Goal: Task Accomplishment & Management: Complete application form

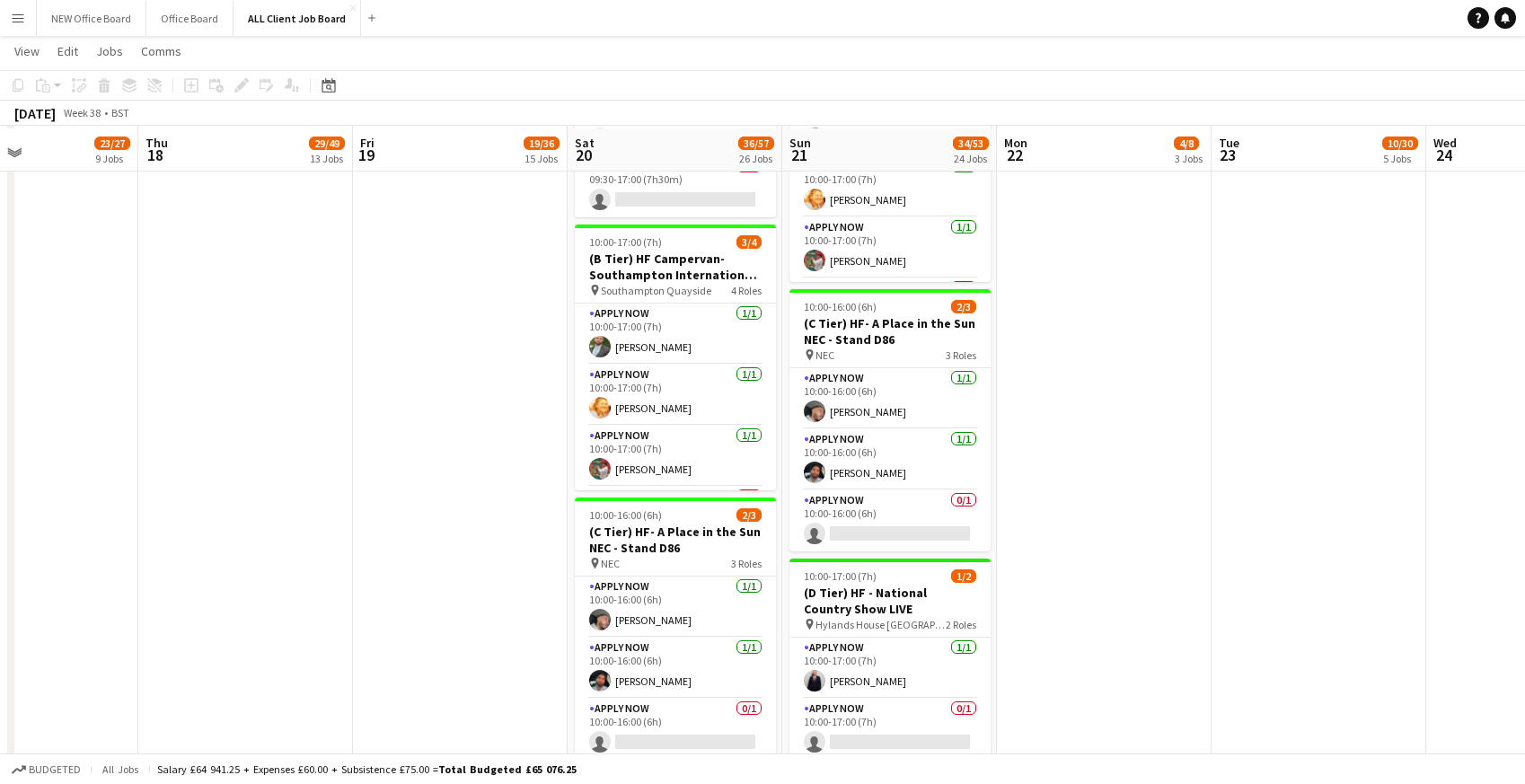
scroll to position [3269, 0]
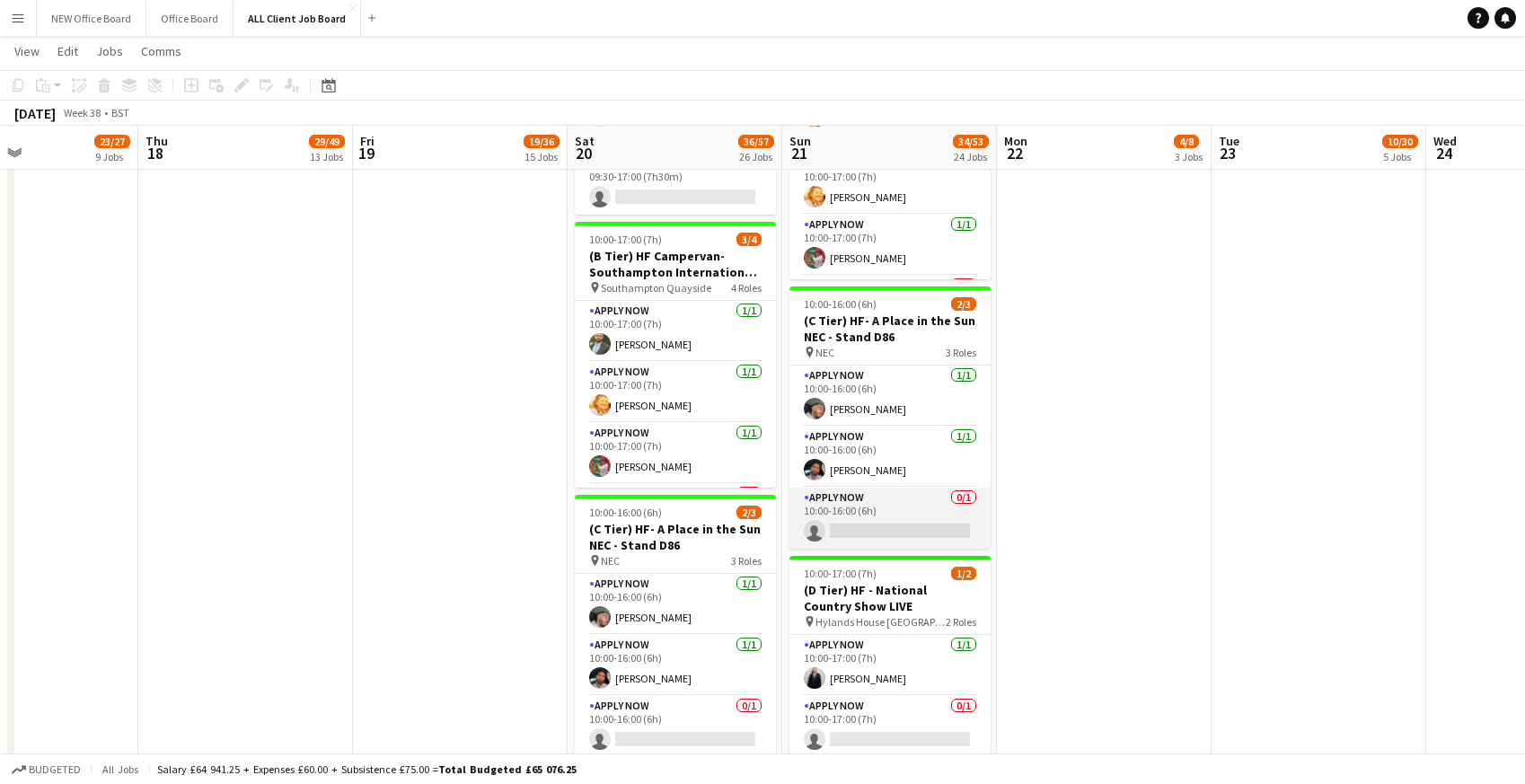
click at [832, 488] on app-card-role "APPLY NOW 0/1 10:00-16:00 (6h) single-neutral-actions" at bounding box center [890, 519] width 201 height 61
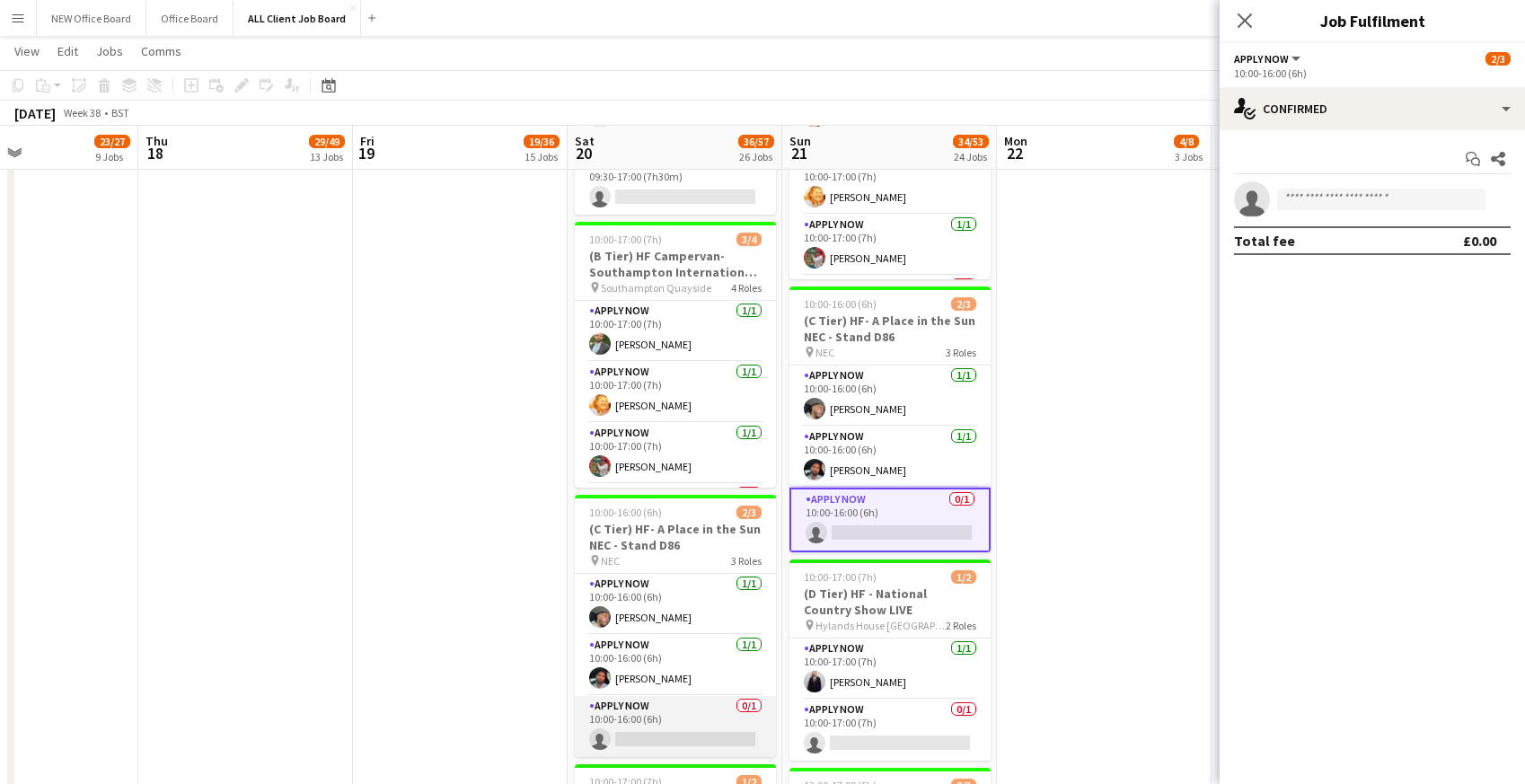
click at [622, 696] on app-card-role "APPLY NOW 0/1 10:00-16:00 (6h) single-neutral-actions" at bounding box center [676, 726] width 201 height 61
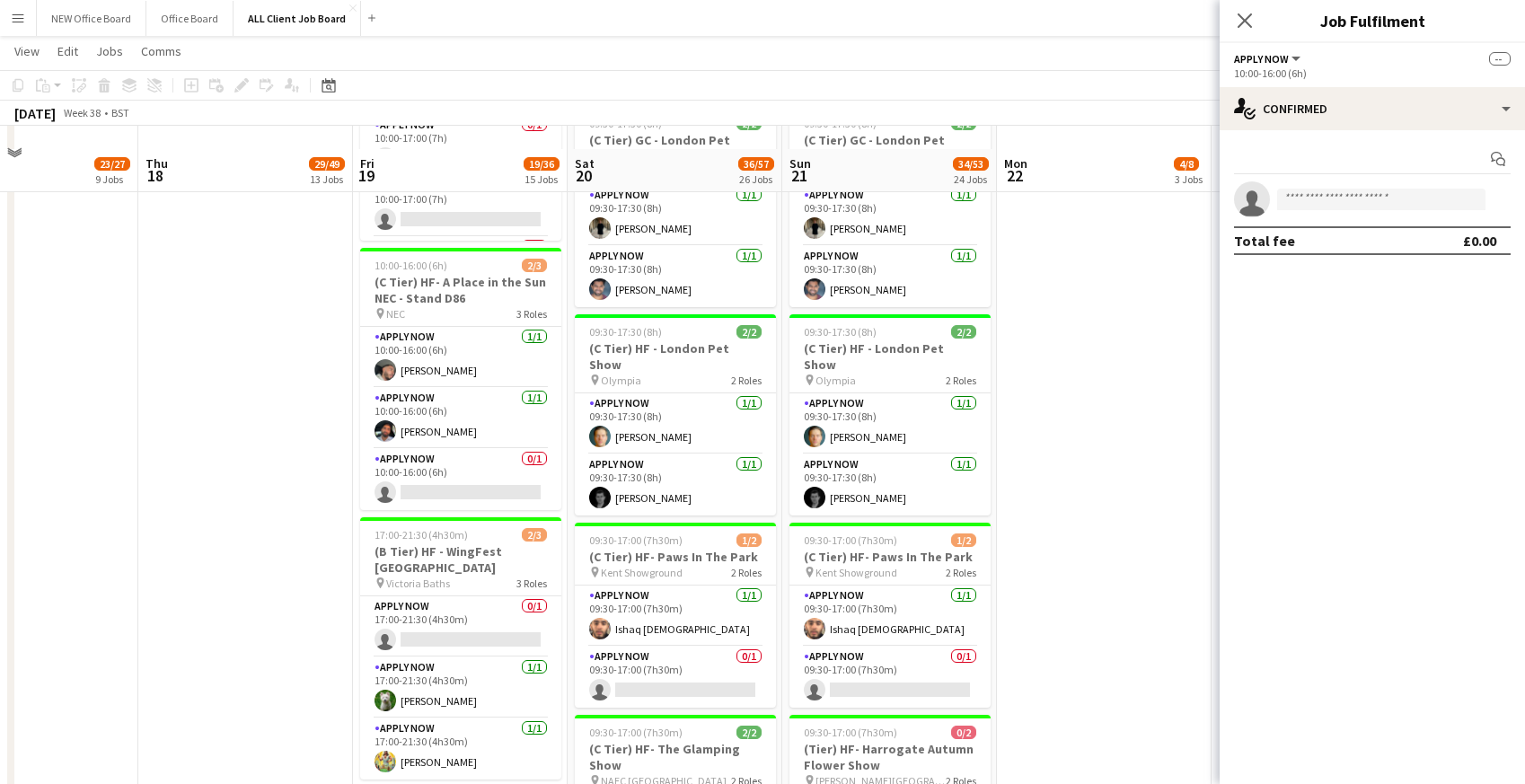
scroll to position [2358, 0]
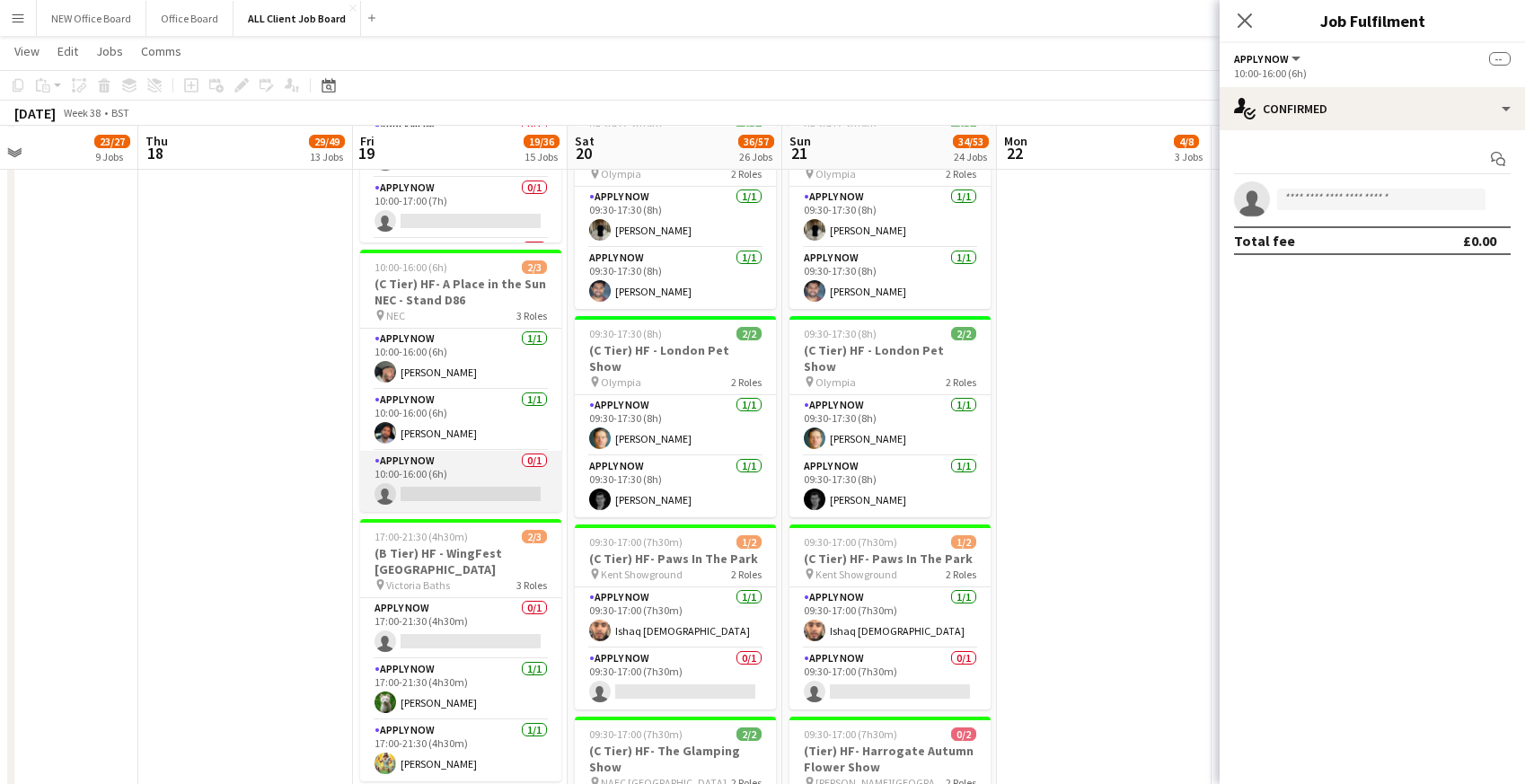
click at [421, 474] on app-card-role "APPLY NOW 0/1 10:00-16:00 (6h) single-neutral-actions" at bounding box center [461, 481] width 201 height 61
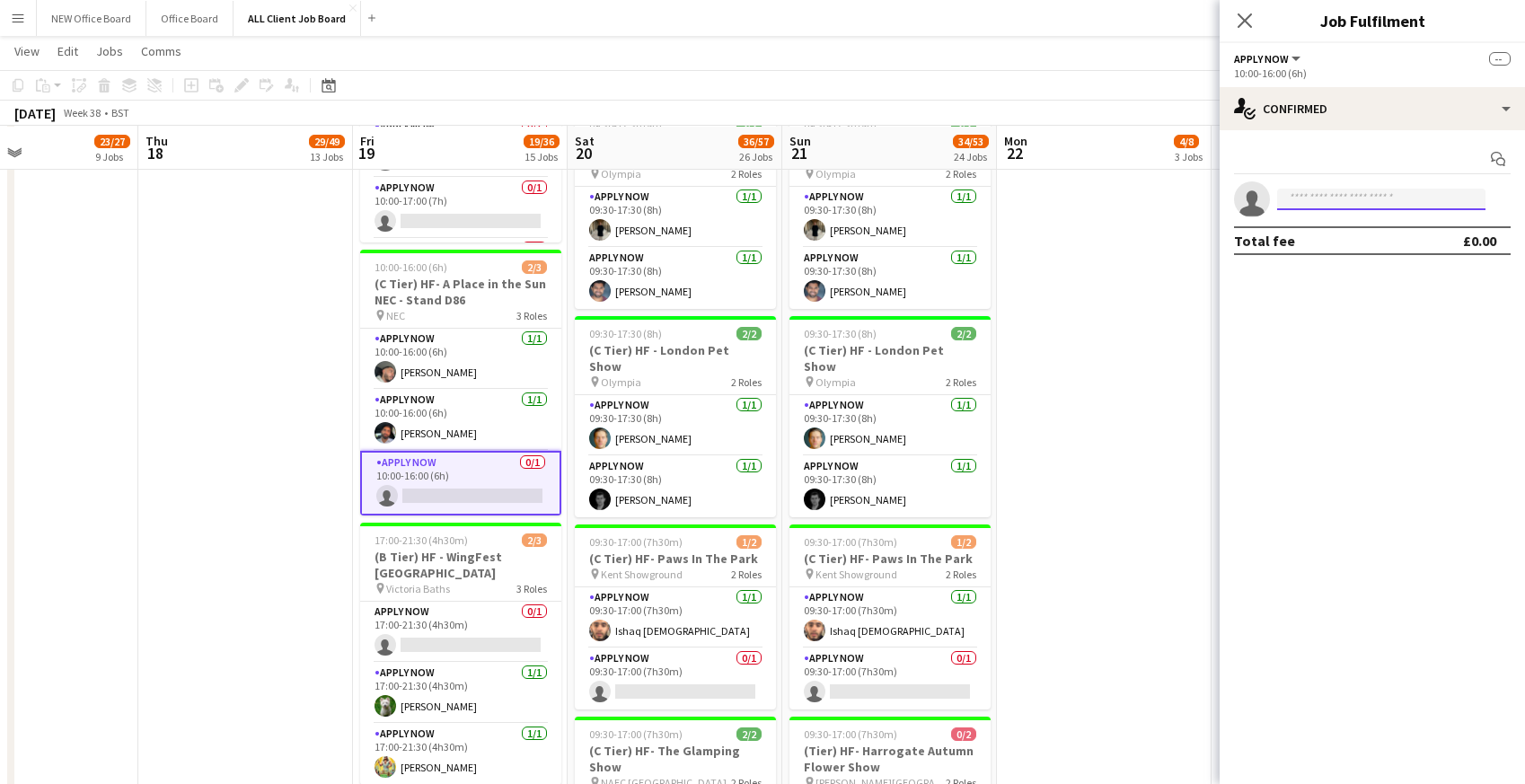
click at [1315, 193] on input at bounding box center [1380, 199] width 208 height 21
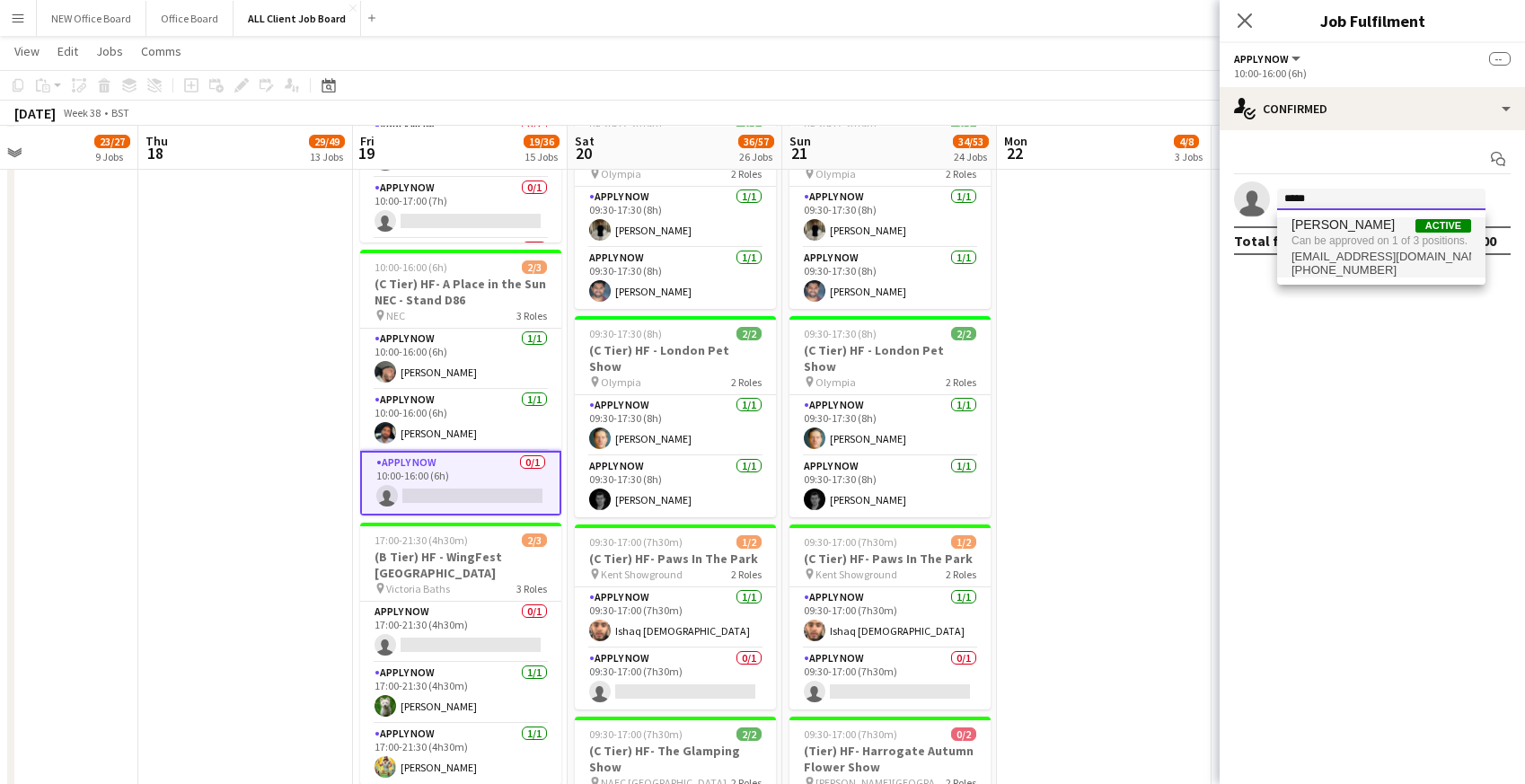
type input "*****"
click at [1338, 242] on span "Can be approved on 1 of 3 positions." at bounding box center [1380, 241] width 179 height 16
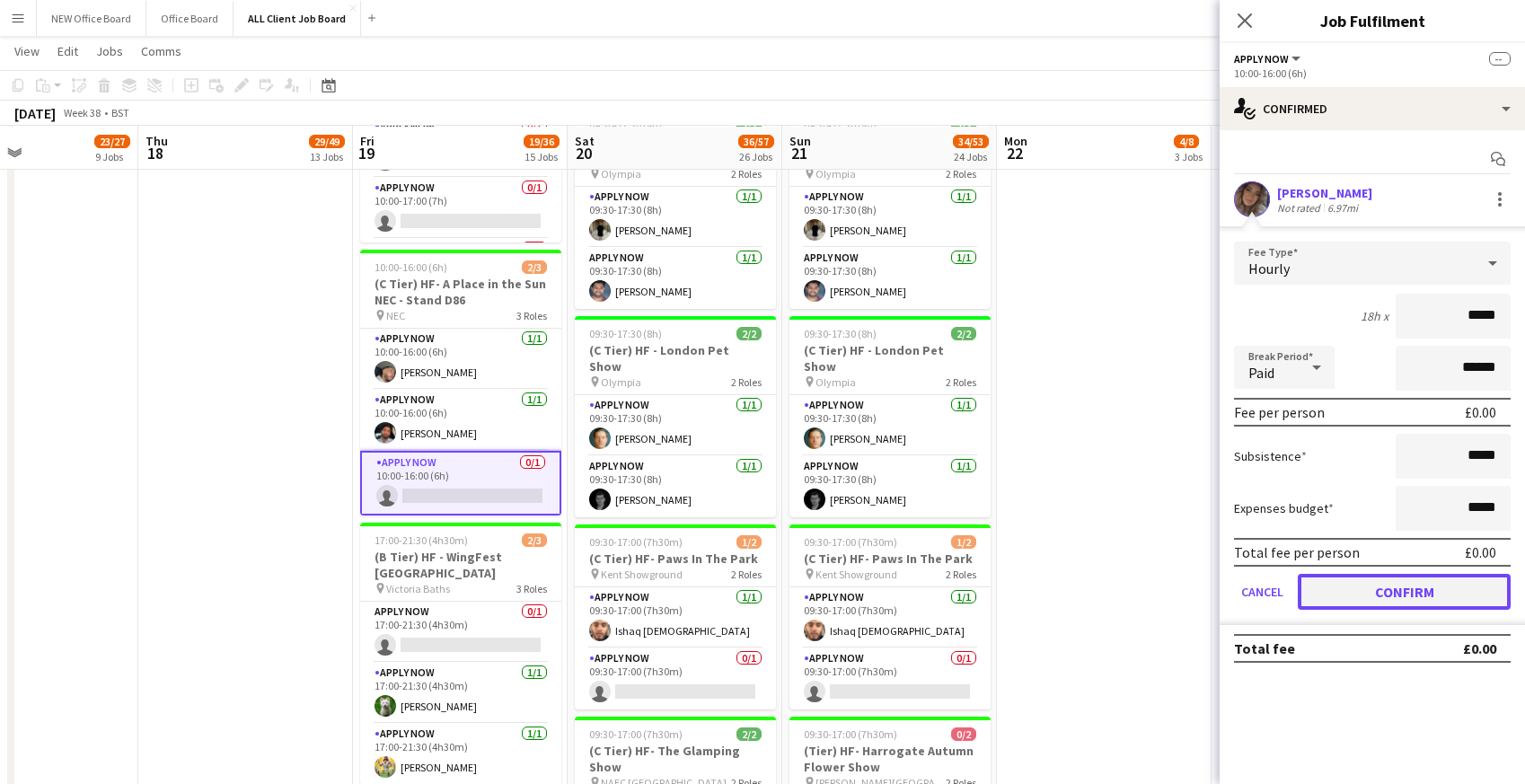
click at [1333, 592] on button "Confirm" at bounding box center [1404, 591] width 213 height 35
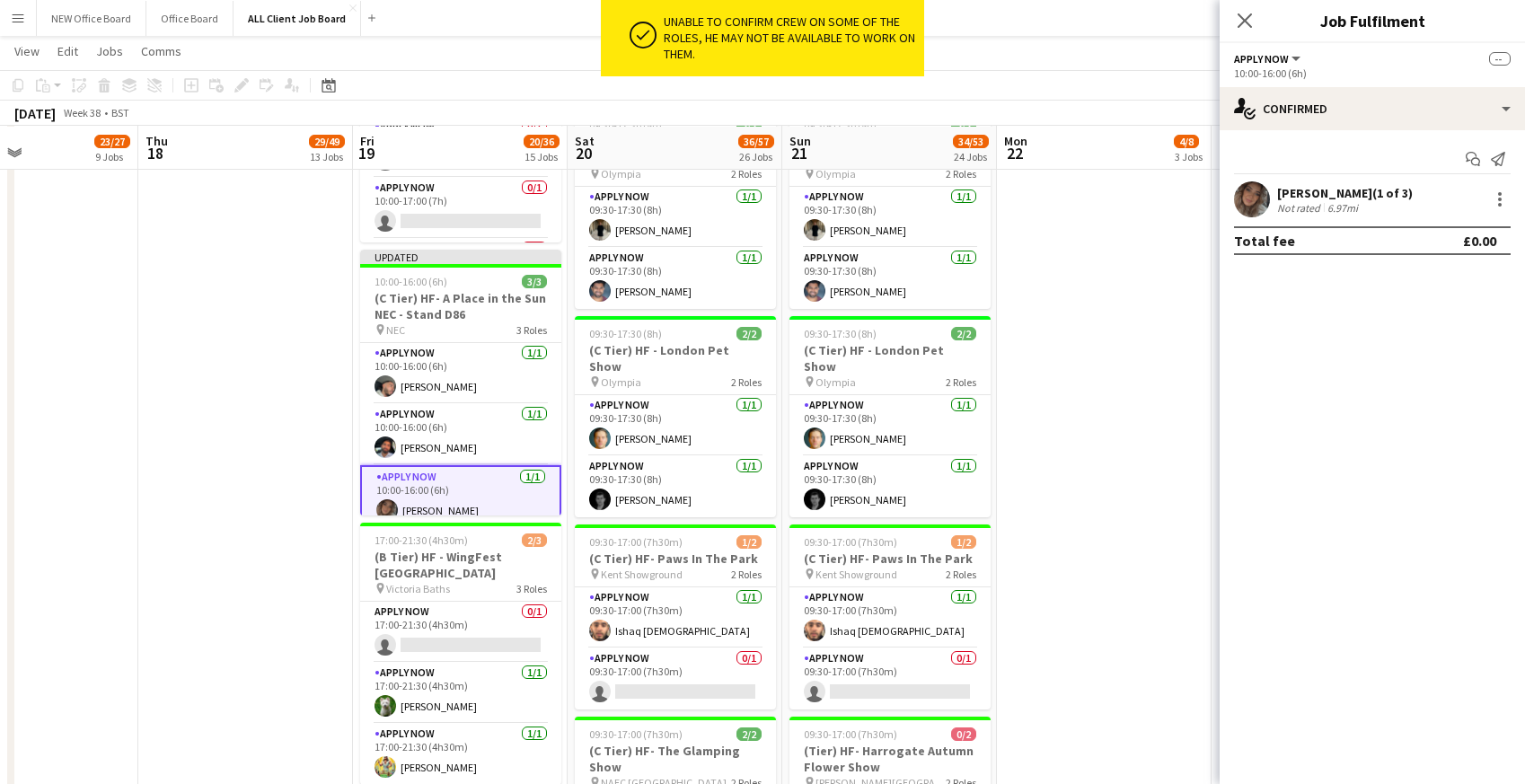
click at [1120, 292] on app-date-cell "10:00-17:00 (7h) 4/4 (B Tier) HF Campervan- Southampton International Boat Show…" at bounding box center [1104, 749] width 215 height 4721
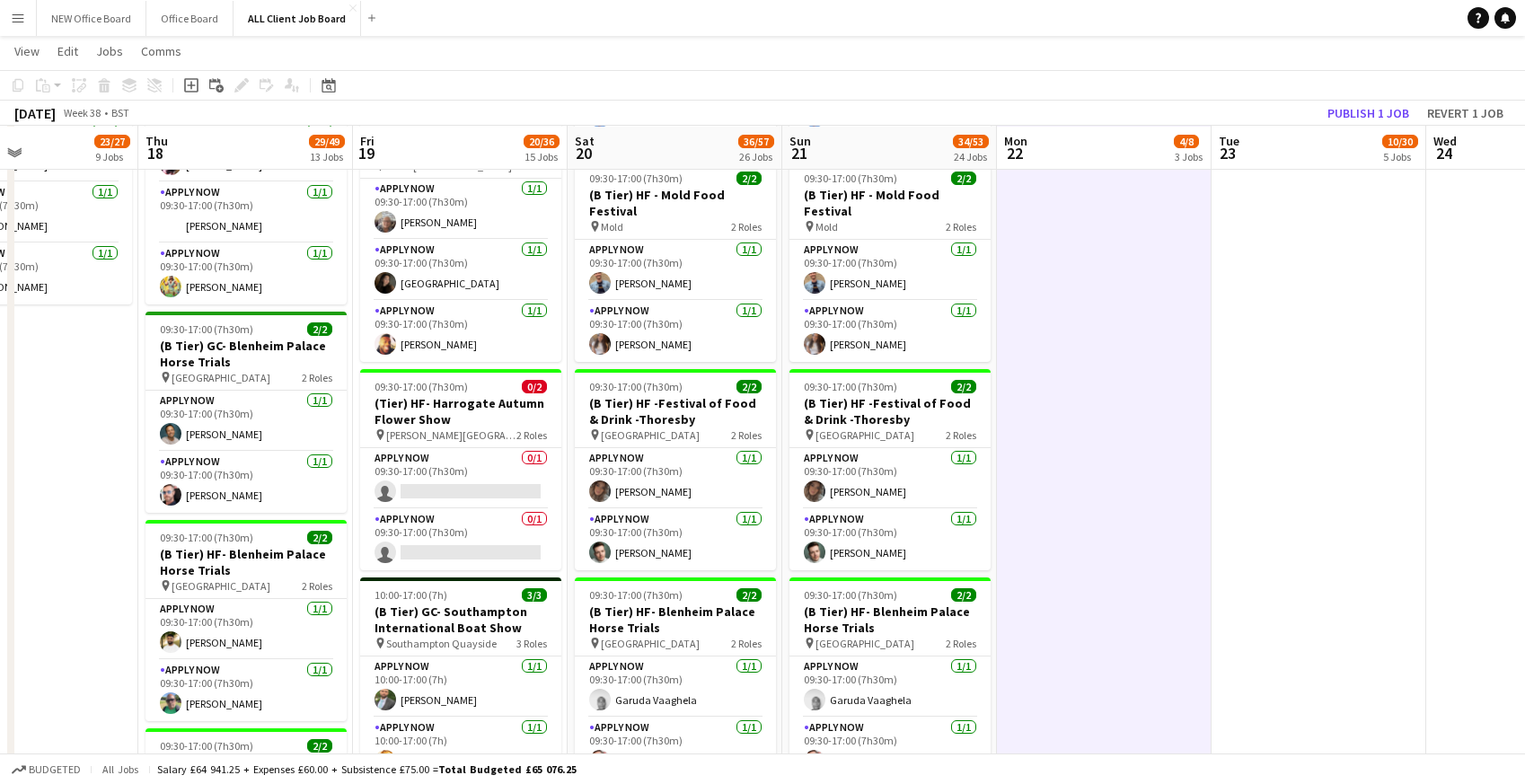
scroll to position [1489, 0]
